Goal: Information Seeking & Learning: Learn about a topic

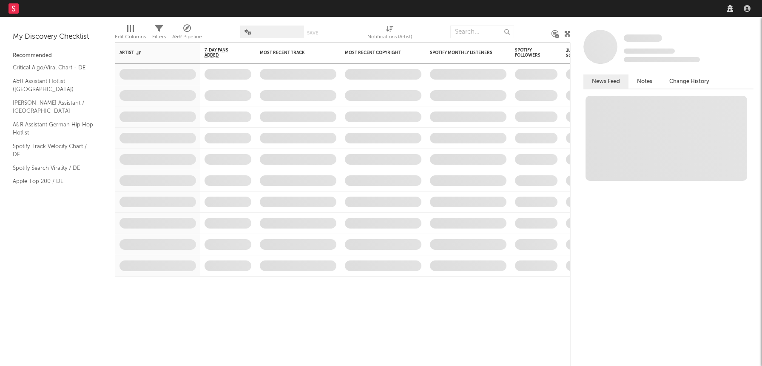
select select "recorded_music"
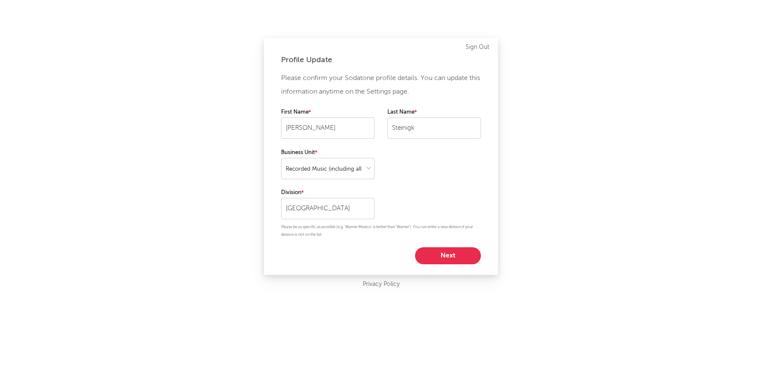
click at [452, 260] on button "Next" at bounding box center [448, 255] width 66 height 17
select select "marketing"
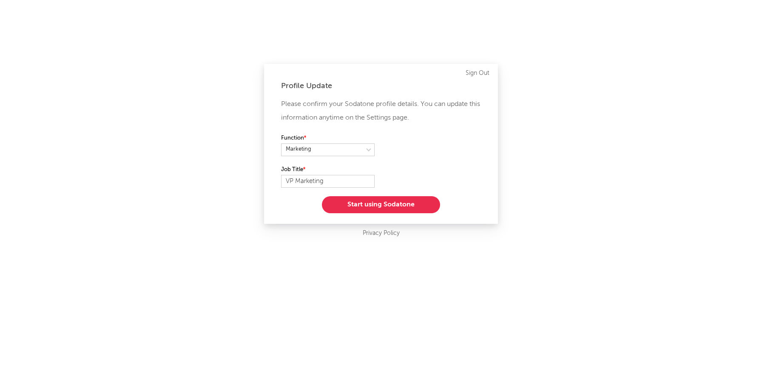
click at [347, 204] on button "Start using Sodatone" at bounding box center [381, 204] width 118 height 17
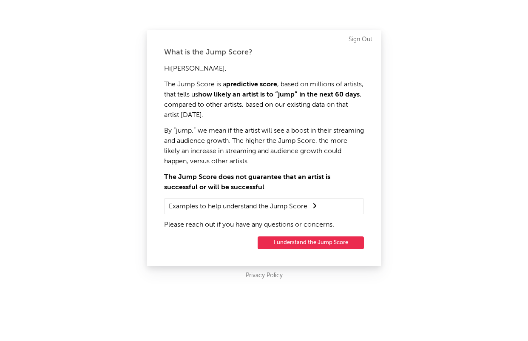
click at [279, 244] on button "I understand the Jump Score" at bounding box center [311, 243] width 106 height 13
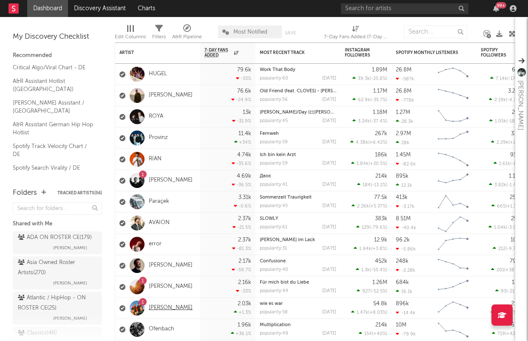
click at [160, 308] on link "[PERSON_NAME]" at bounding box center [171, 308] width 44 height 7
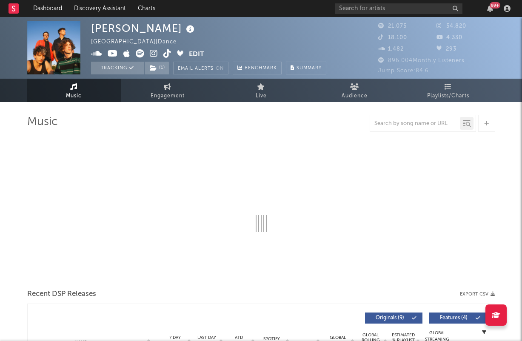
select select "6m"
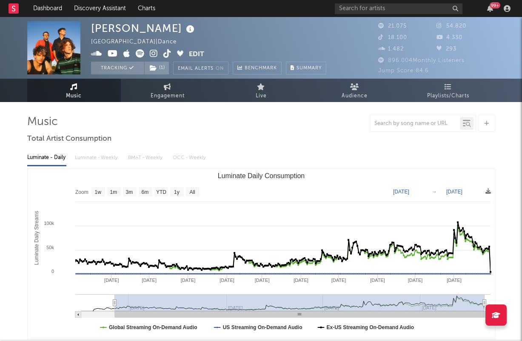
type input "[DATE]"
select select "All"
type input "[DATE]"
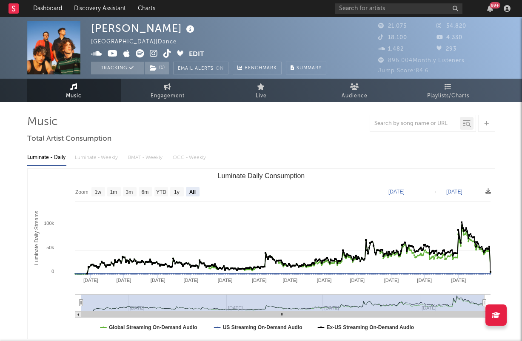
drag, startPoint x: 290, startPoint y: 304, endPoint x: 58, endPoint y: 307, distance: 231.9
click at [58, 307] on icon "Created with Highcharts 10.3.3 Luminate Daily Streams Luminate Daily Consumptio…" at bounding box center [261, 254] width 467 height 170
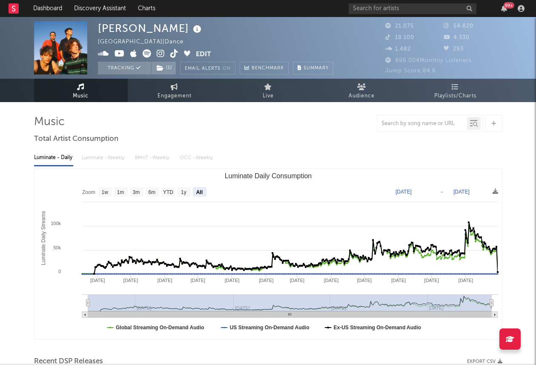
click at [393, 26] on span "21.075" at bounding box center [399, 26] width 29 height 6
click at [404, 24] on span "21.075" at bounding box center [399, 26] width 29 height 6
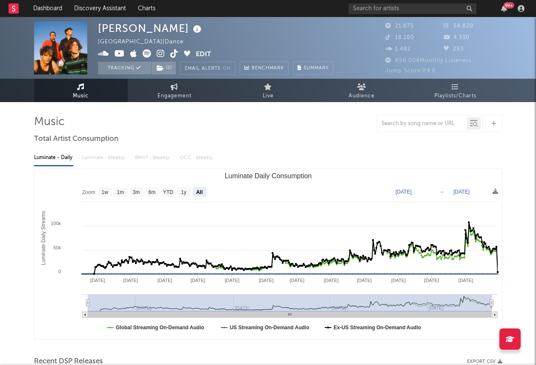
click at [404, 24] on span "21.075" at bounding box center [399, 26] width 29 height 6
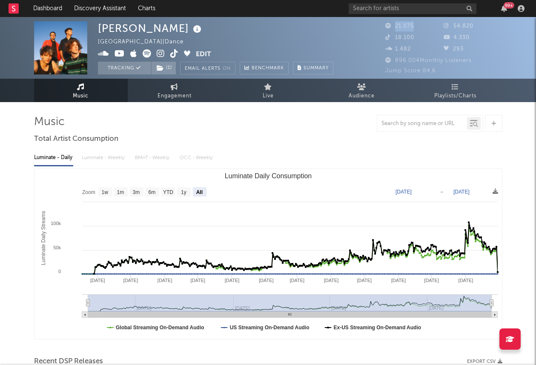
click at [404, 24] on span "21.075" at bounding box center [399, 26] width 29 height 6
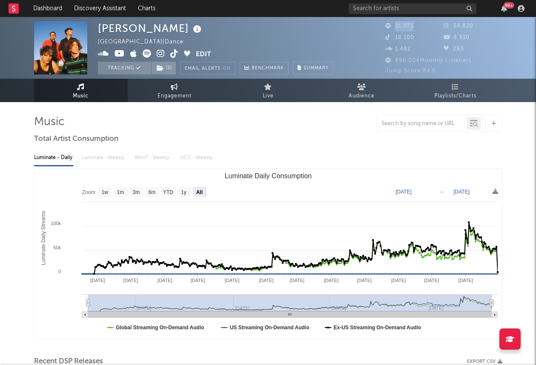
click at [404, 24] on span "21.075" at bounding box center [399, 26] width 29 height 6
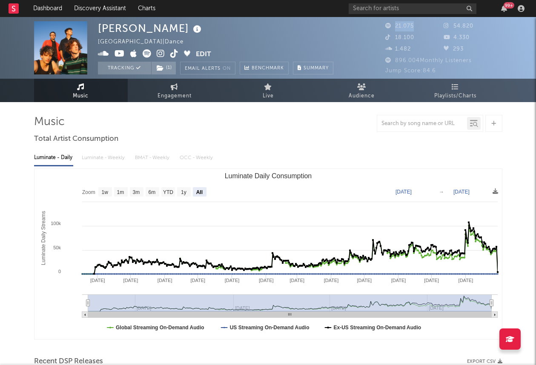
click at [404, 24] on span "21.075" at bounding box center [399, 26] width 29 height 6
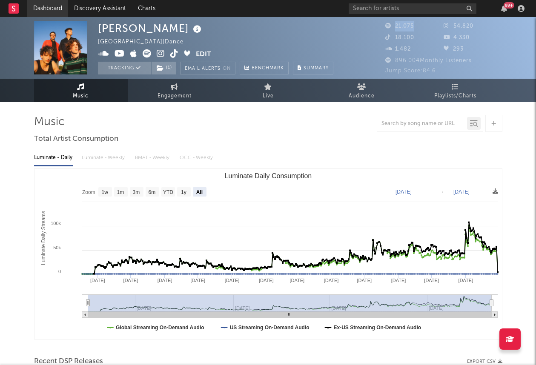
click at [49, 7] on link "Dashboard" at bounding box center [47, 8] width 41 height 17
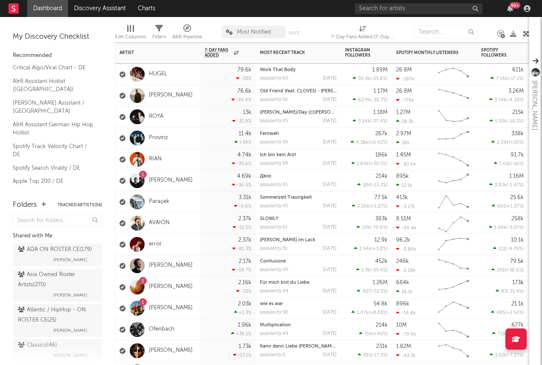
click at [193, 308] on div "1 [PERSON_NAME]" at bounding box center [157, 308] width 85 height 21
click at [188, 311] on div "1 [PERSON_NAME]" at bounding box center [157, 308] width 85 height 21
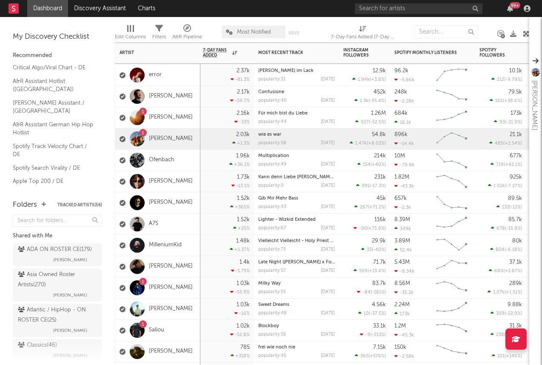
click at [191, 292] on div "1 BENNETT" at bounding box center [157, 287] width 85 height 21
